Goal: Information Seeking & Learning: Learn about a topic

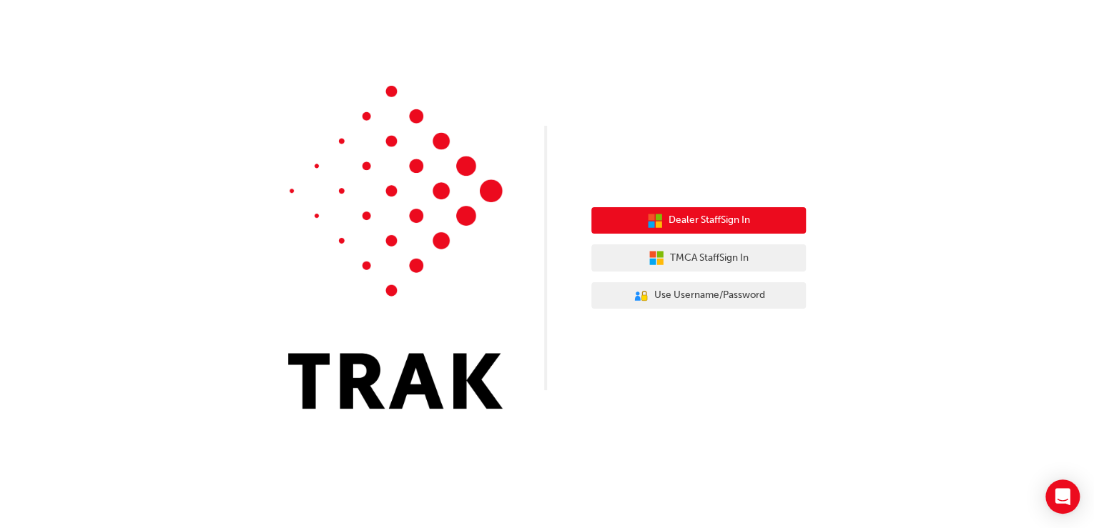
click at [699, 222] on span "Dealer Staff Sign In" at bounding box center [708, 220] width 81 height 16
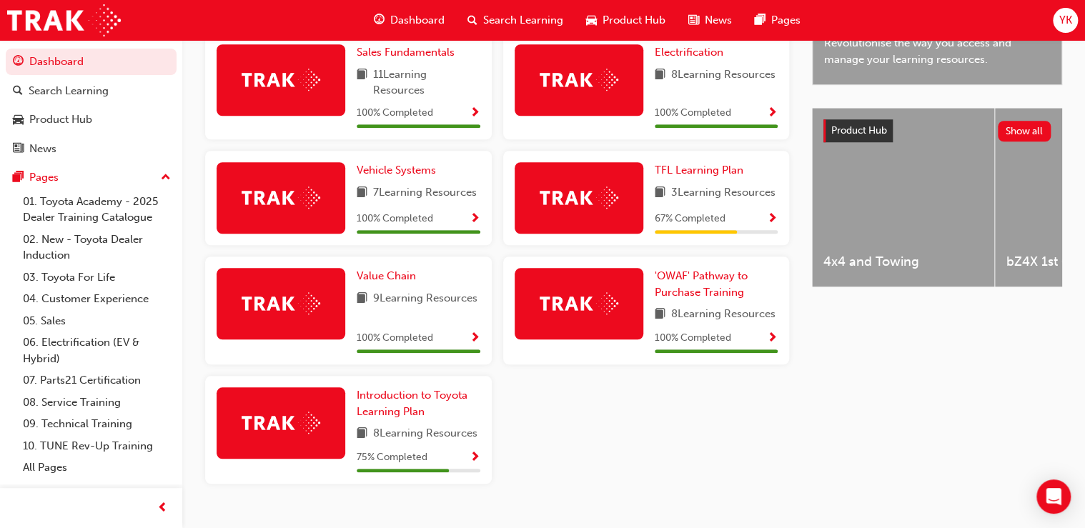
scroll to position [515, 0]
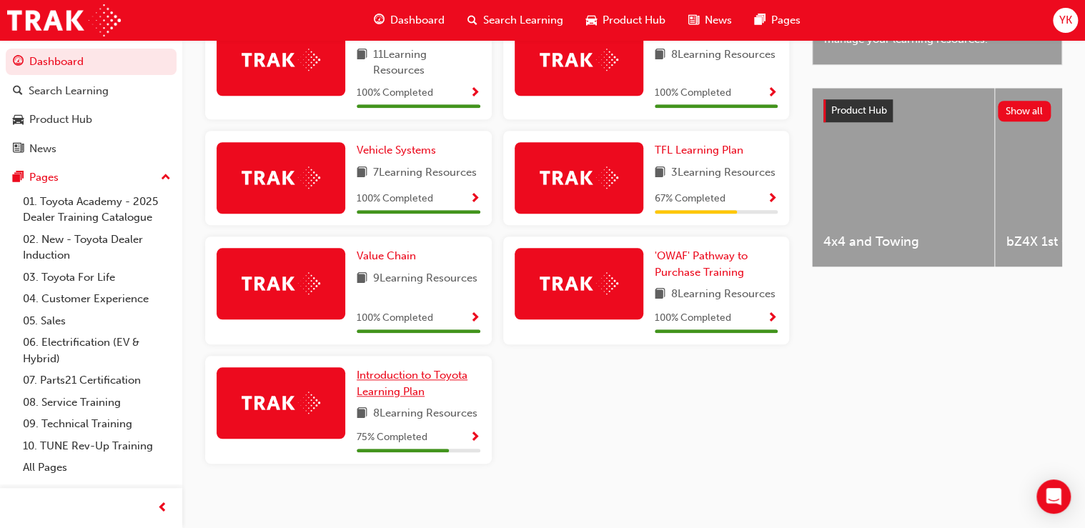
click at [403, 380] on span "Introduction to Toyota Learning Plan" at bounding box center [412, 383] width 111 height 29
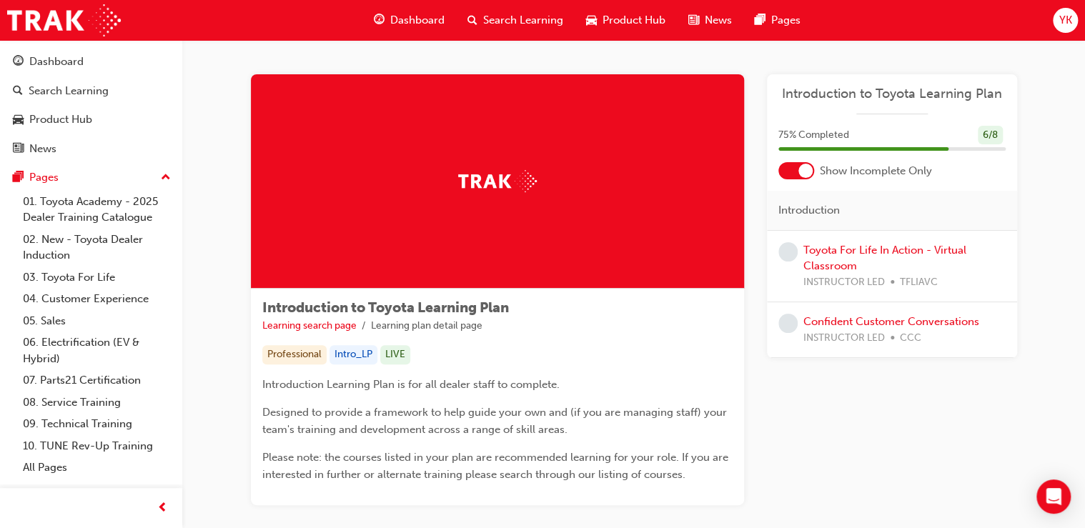
click at [194, 189] on div "Introduction to Toyota Learning Plan Learning search page Learning plan detail …" at bounding box center [633, 307] width 903 height 534
